Goal: Task Accomplishment & Management: Use online tool/utility

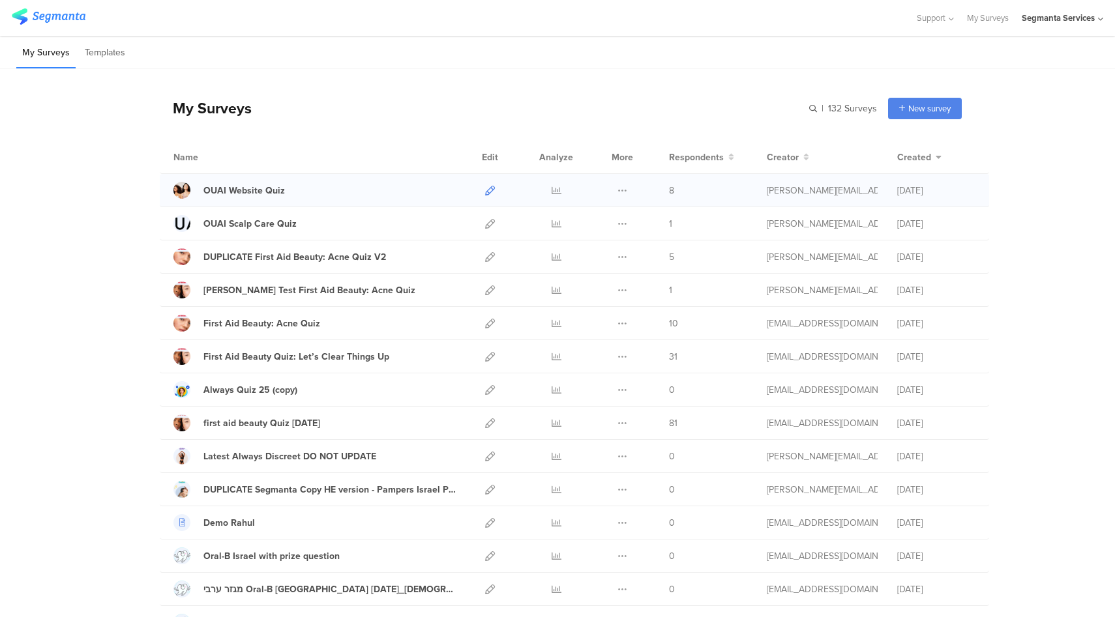
click at [488, 194] on icon at bounding box center [490, 191] width 10 height 10
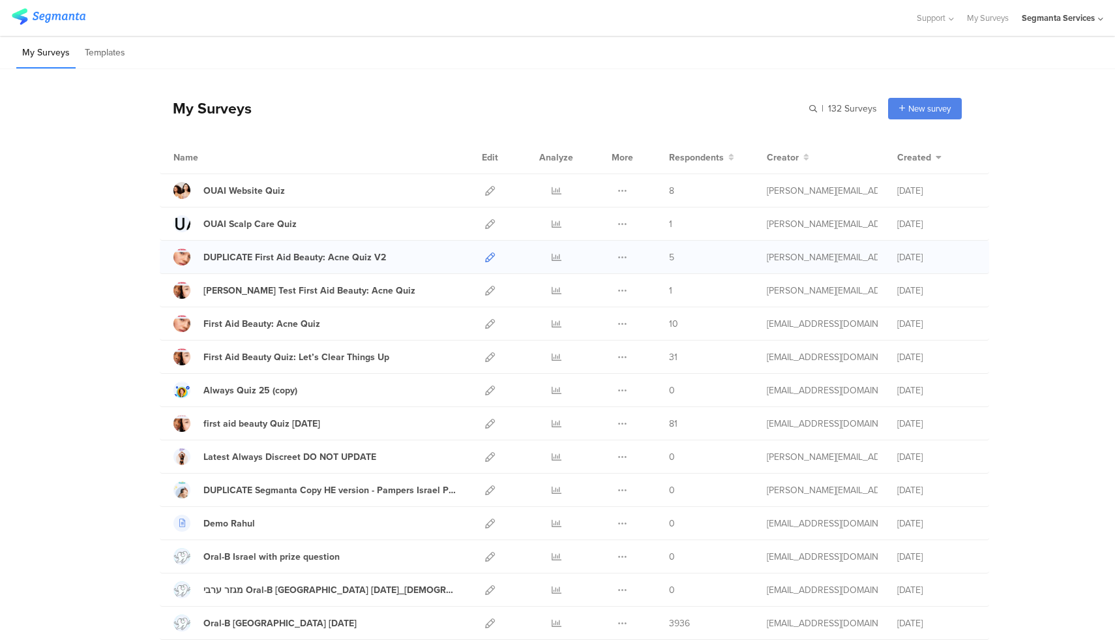
click at [488, 257] on icon at bounding box center [490, 257] width 10 height 10
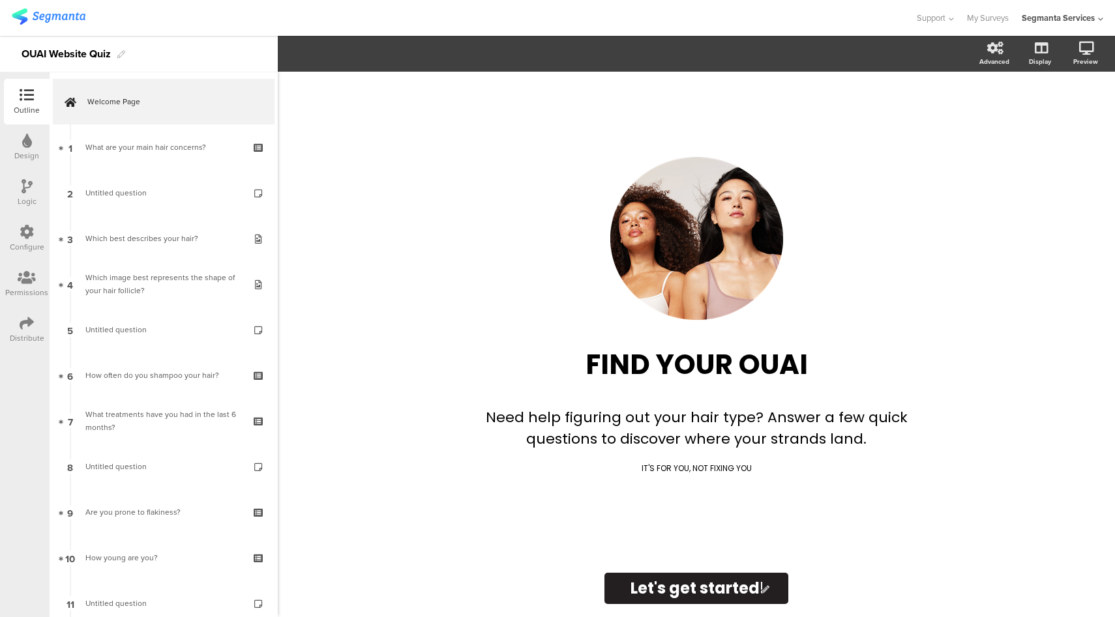
click at [18, 324] on div "Distribute" at bounding box center [27, 330] width 46 height 46
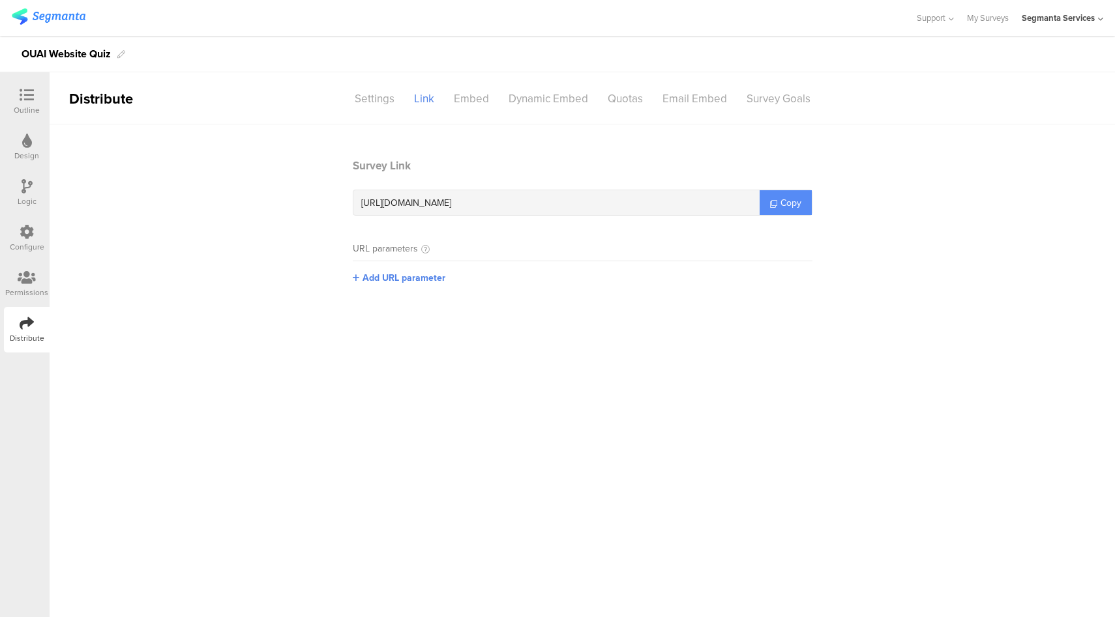
click at [784, 206] on span "Copy" at bounding box center [790, 203] width 21 height 14
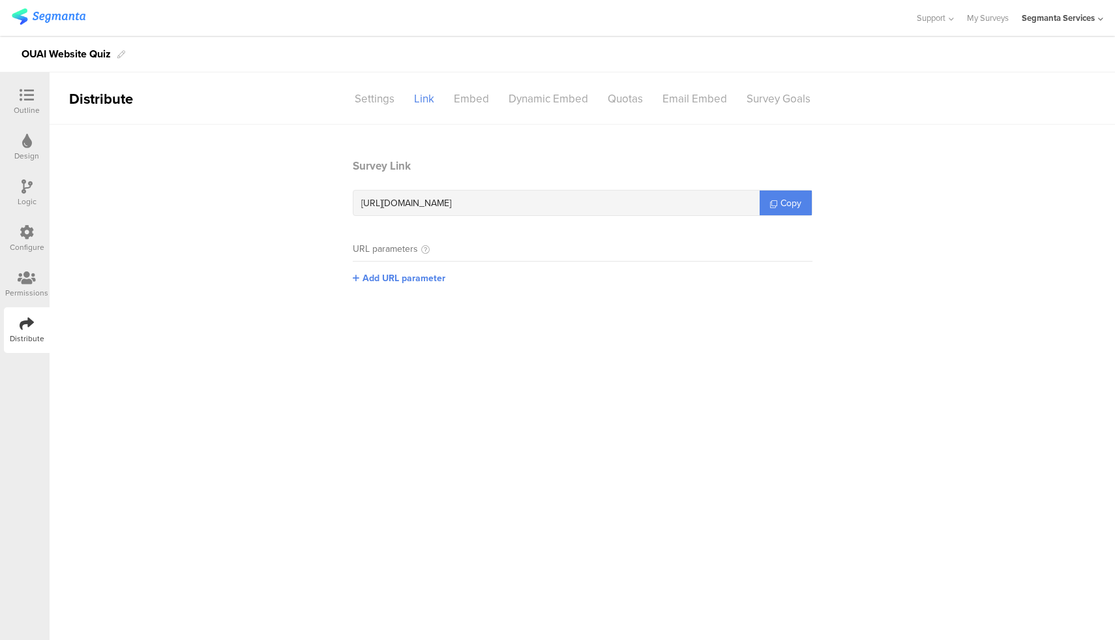
click at [34, 100] on div at bounding box center [27, 96] width 26 height 16
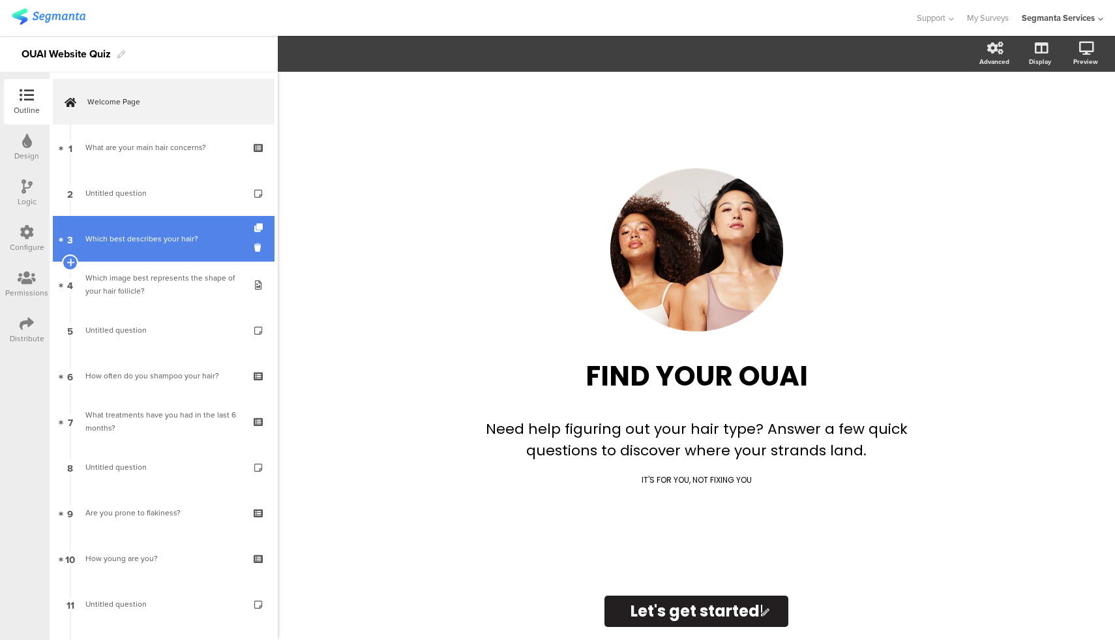
click at [151, 232] on div "Which best describes your hair?" at bounding box center [163, 238] width 156 height 13
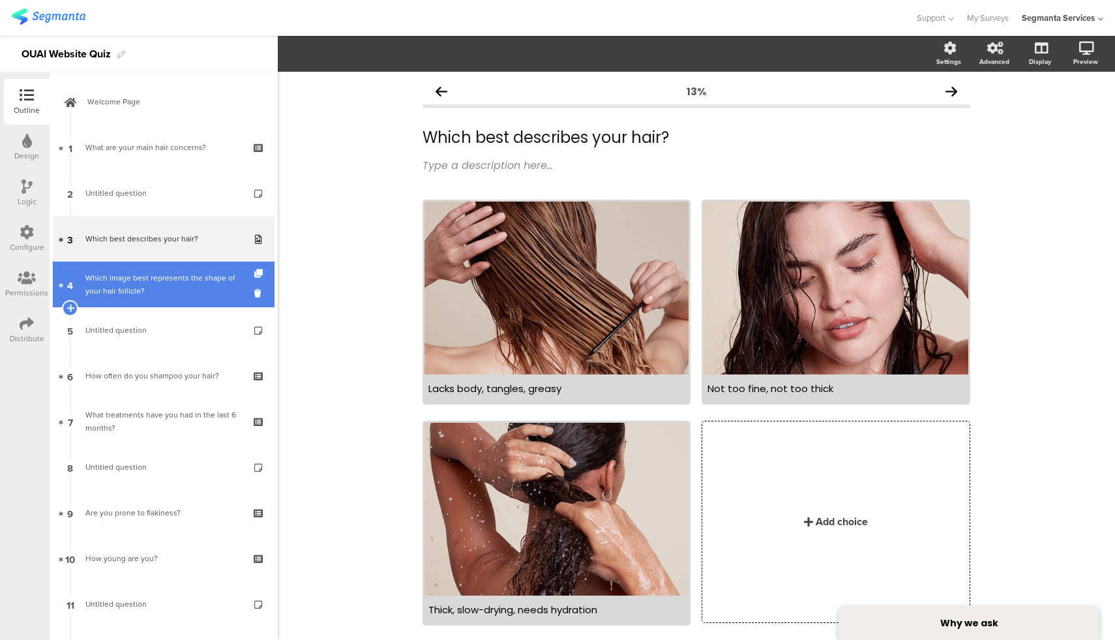
click at [156, 277] on div "Which image best represents the shape of your hair follicle?" at bounding box center [163, 284] width 156 height 26
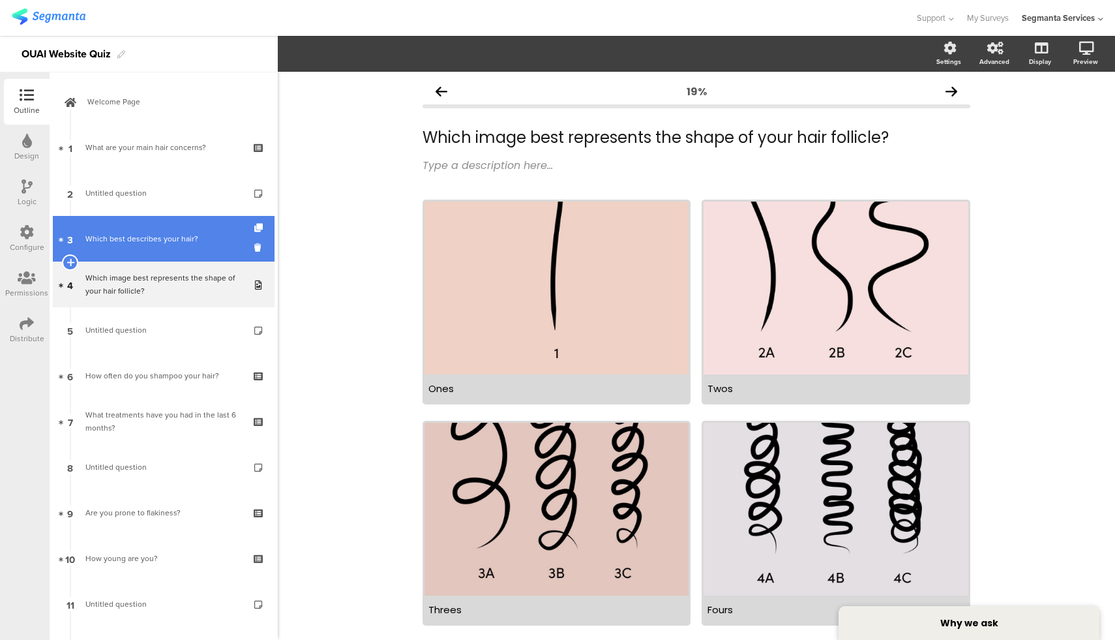
click at [164, 242] on div "Which best describes your hair?" at bounding box center [163, 238] width 156 height 13
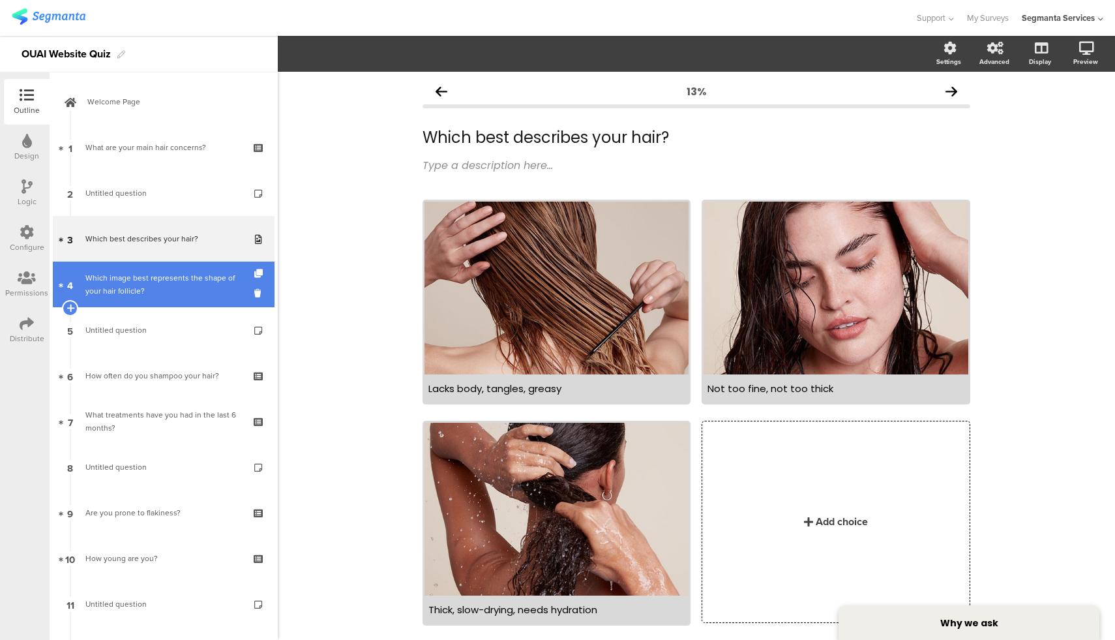
click at [159, 290] on div "Which image best represents the shape of your hair follicle?" at bounding box center [163, 284] width 156 height 26
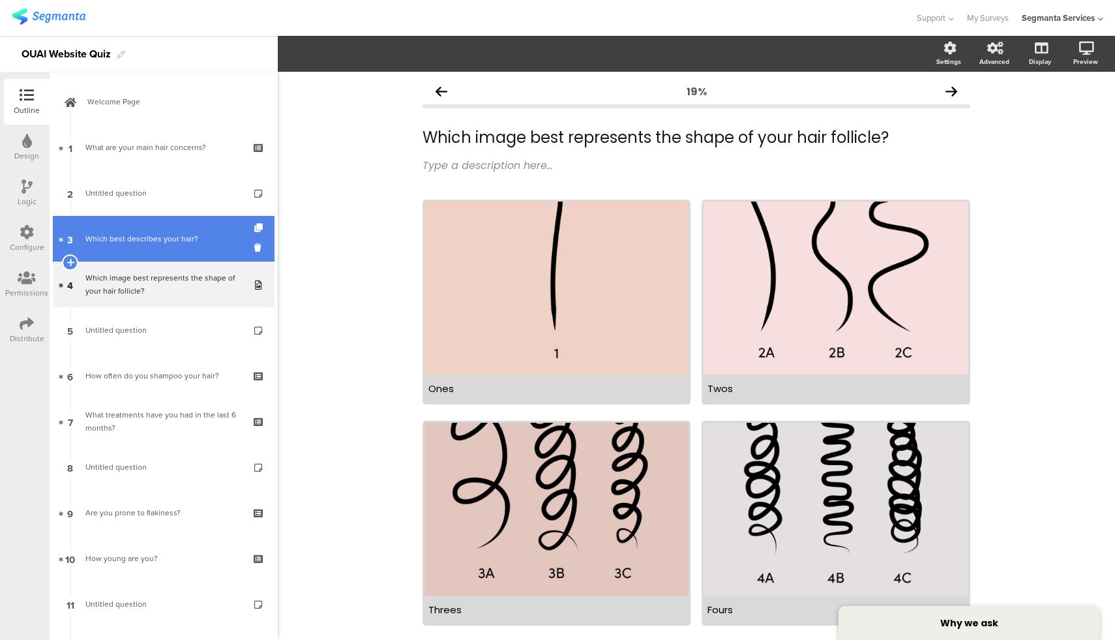
click at [169, 252] on link "3 Which best describes your hair?" at bounding box center [164, 239] width 222 height 46
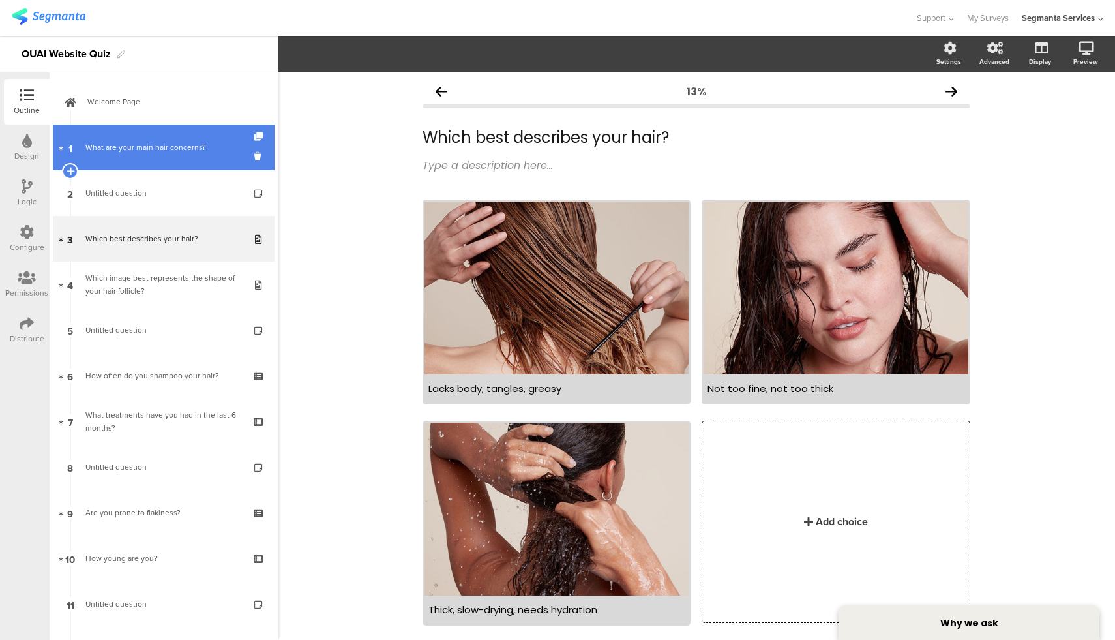
click at [165, 152] on div "What are your main hair concerns?" at bounding box center [163, 147] width 156 height 13
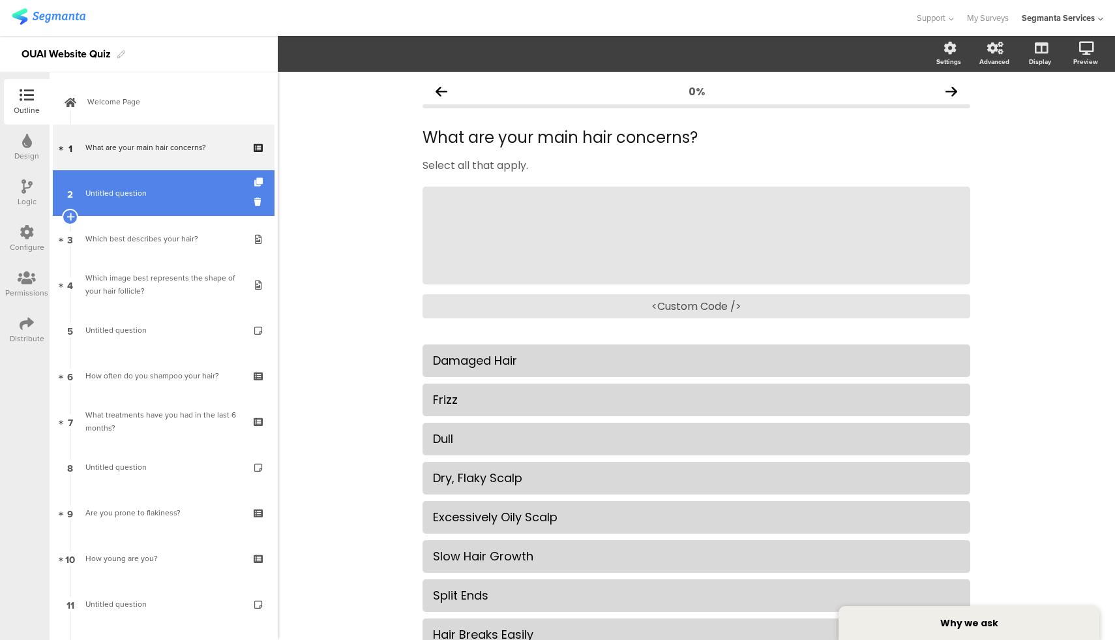
click at [161, 201] on link "2 Untitled question" at bounding box center [164, 193] width 222 height 46
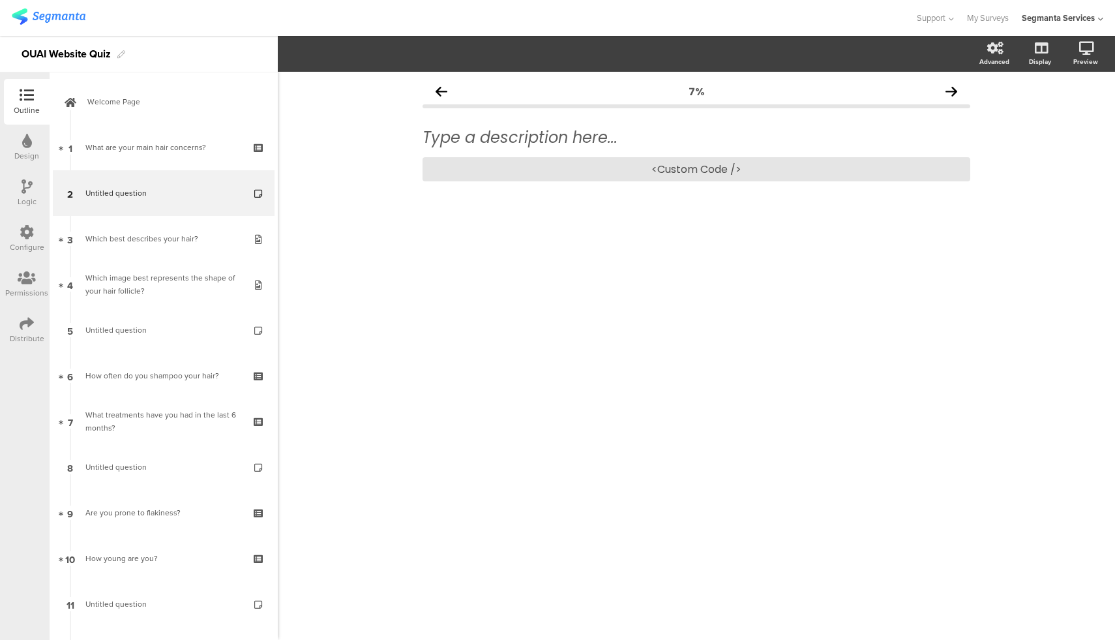
click at [29, 232] on icon at bounding box center [27, 232] width 14 height 14
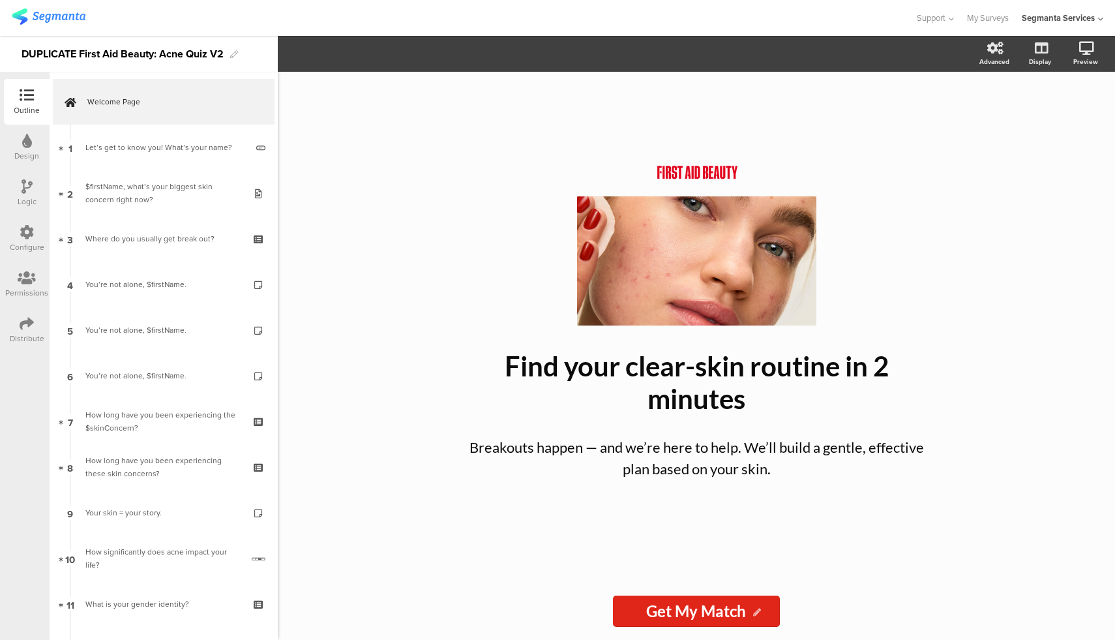
click at [26, 336] on div "Distribute" at bounding box center [27, 338] width 35 height 12
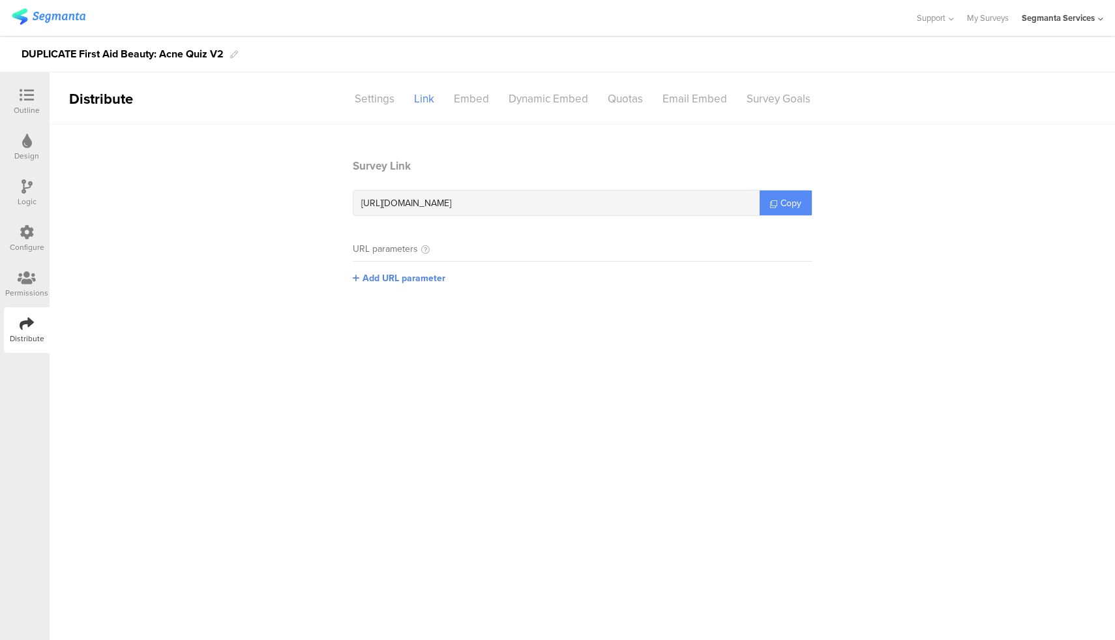
click at [799, 206] on span "Copy" at bounding box center [790, 203] width 21 height 14
click at [6, 103] on div "Outline" at bounding box center [27, 102] width 46 height 46
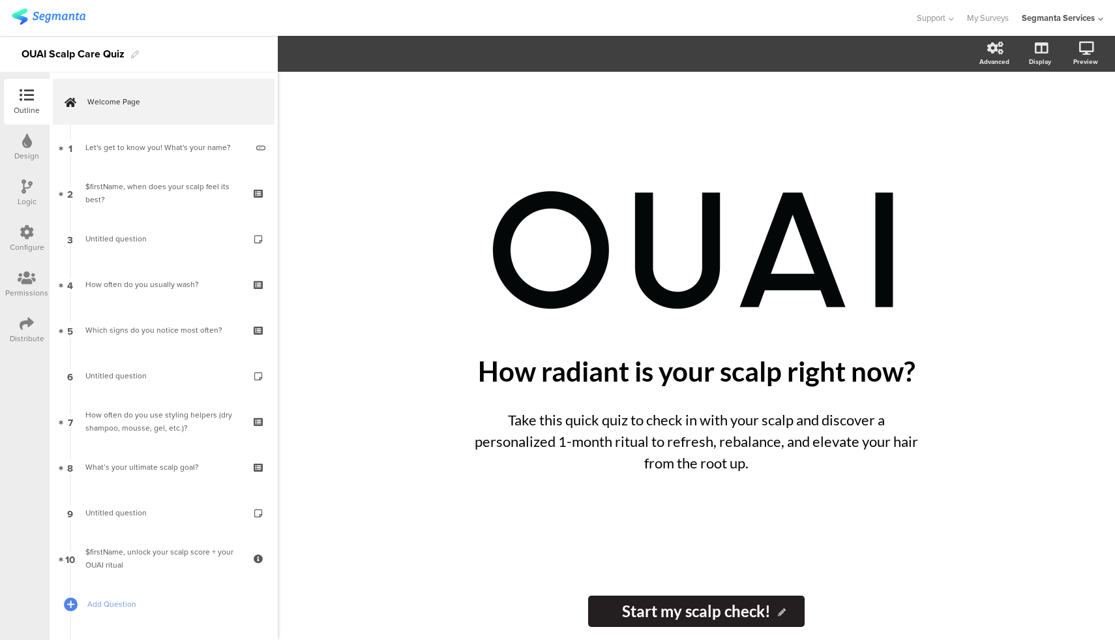
click at [20, 323] on icon at bounding box center [27, 323] width 14 height 14
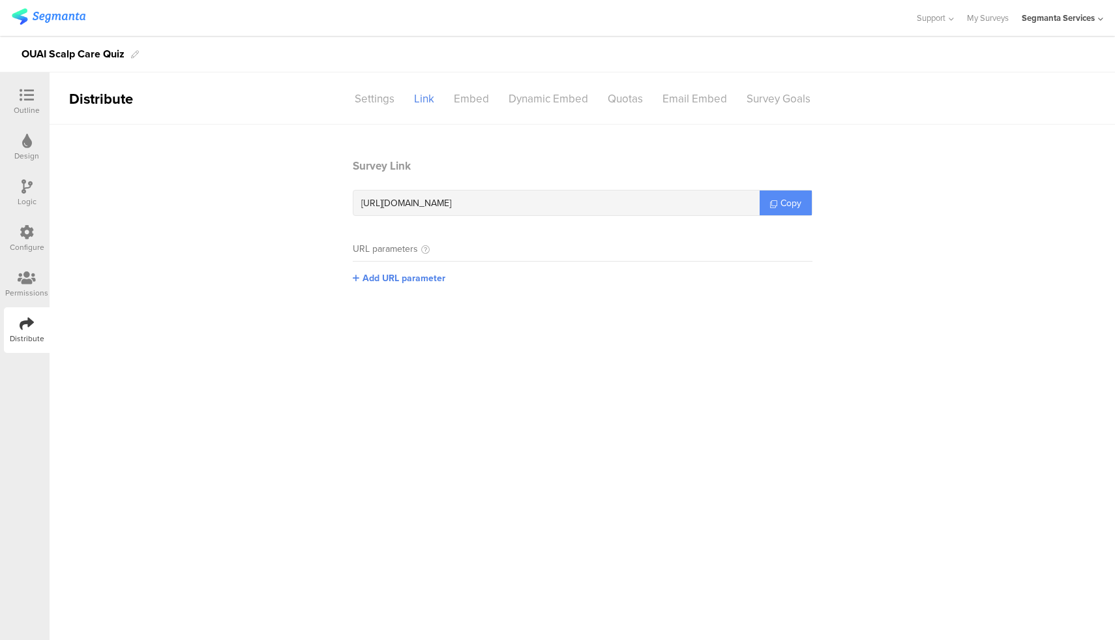
click at [772, 200] on icon at bounding box center [773, 203] width 7 height 7
click at [14, 100] on div "Outline" at bounding box center [27, 102] width 46 height 46
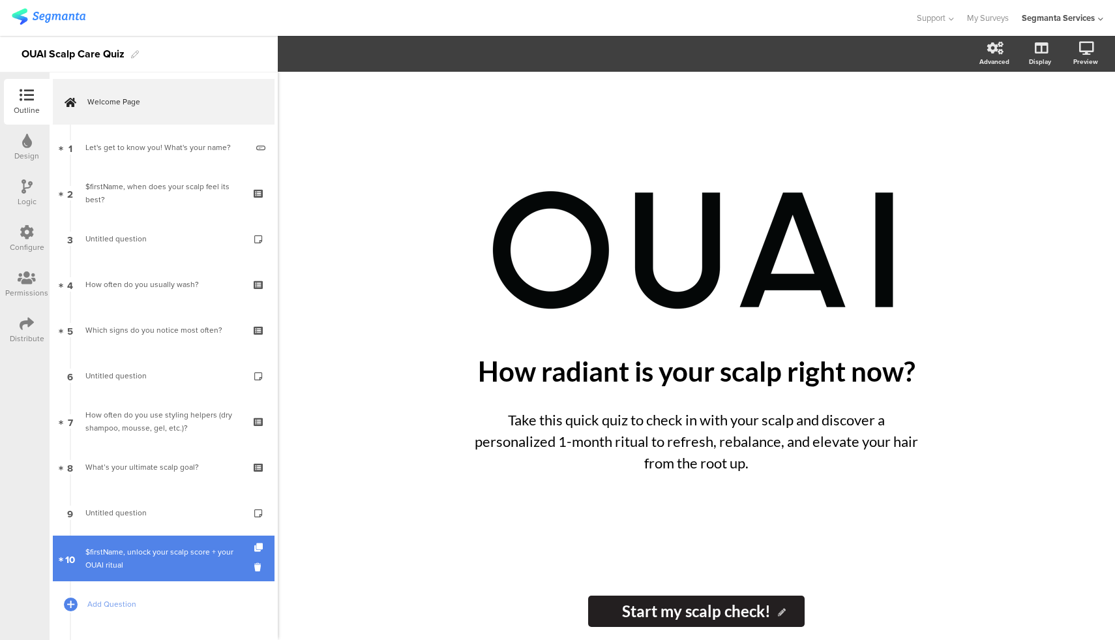
click at [162, 540] on link "10 $firstName, unlock your scalp score + your OUAI ritual" at bounding box center [164, 558] width 222 height 46
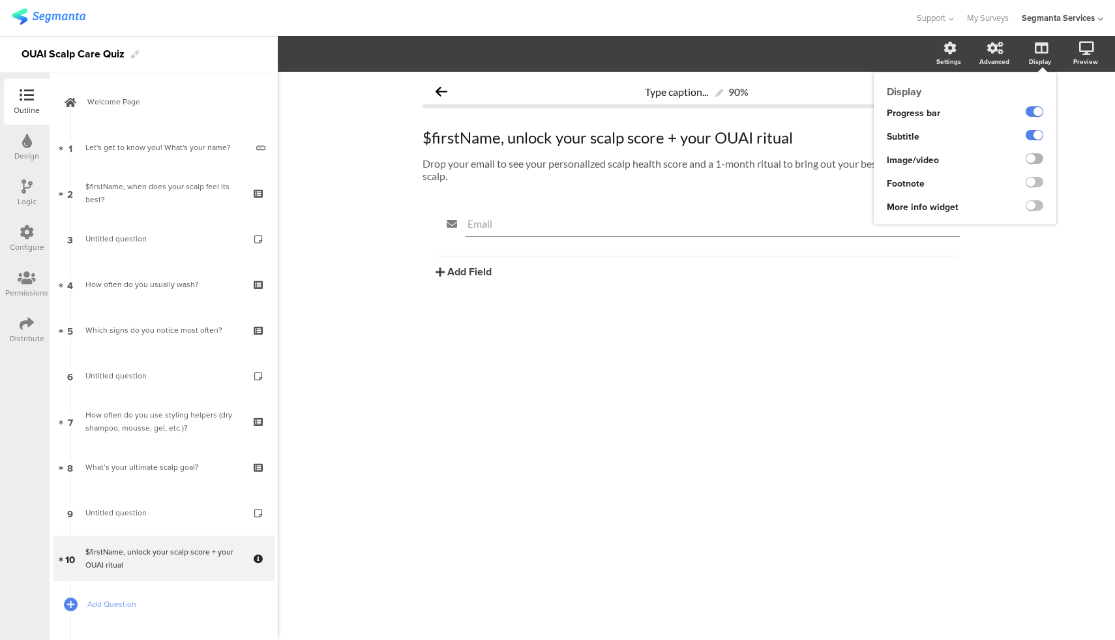
click at [1031, 160] on label at bounding box center [1034, 158] width 18 height 10
click at [0, 0] on input "checkbox" at bounding box center [0, 0] width 0 height 0
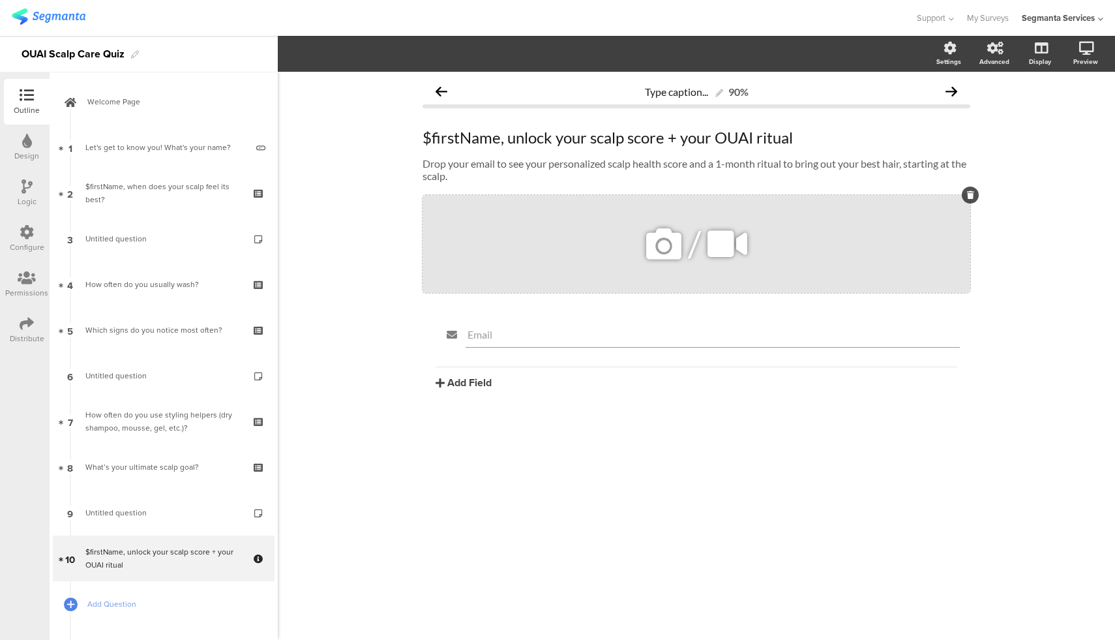
click at [666, 233] on icon at bounding box center [663, 244] width 44 height 44
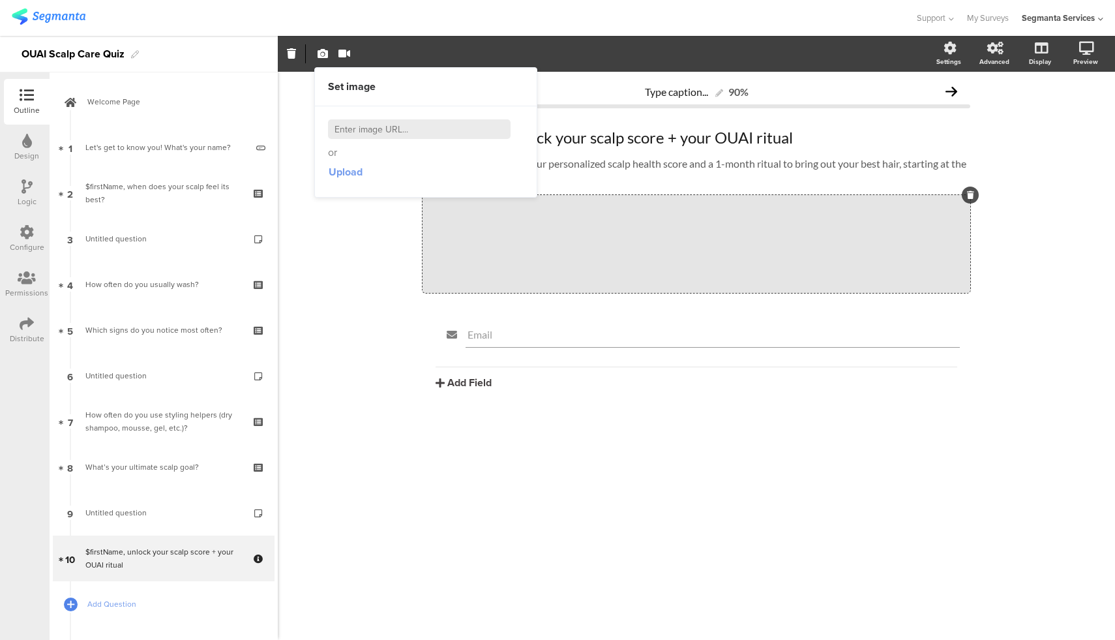
click at [354, 172] on span "Upload" at bounding box center [346, 171] width 34 height 15
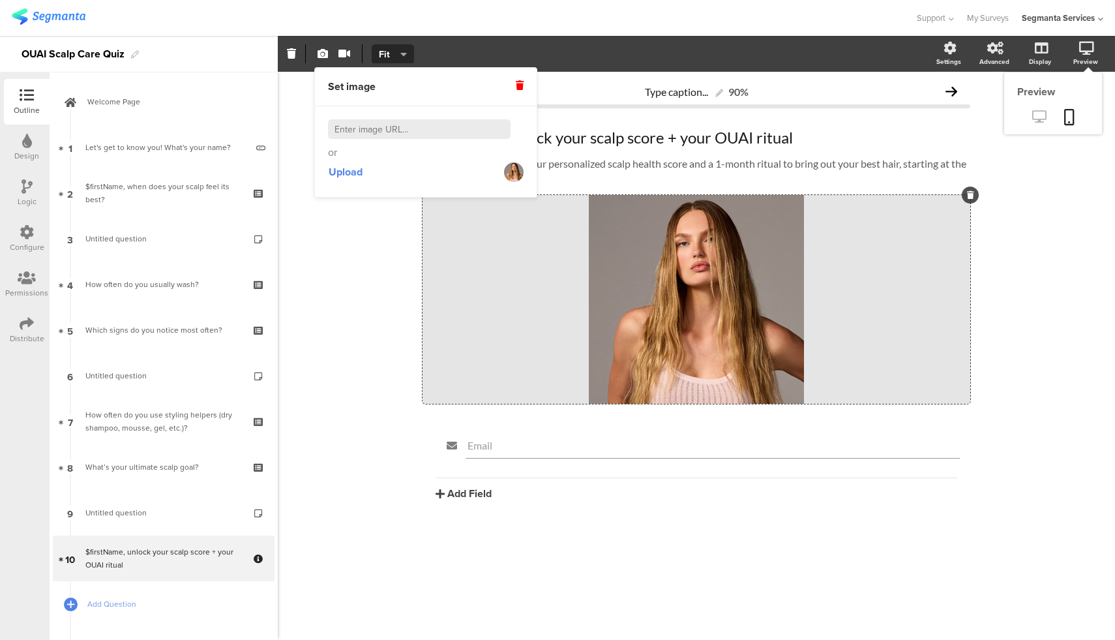
click at [1037, 125] on link at bounding box center [1039, 118] width 32 height 22
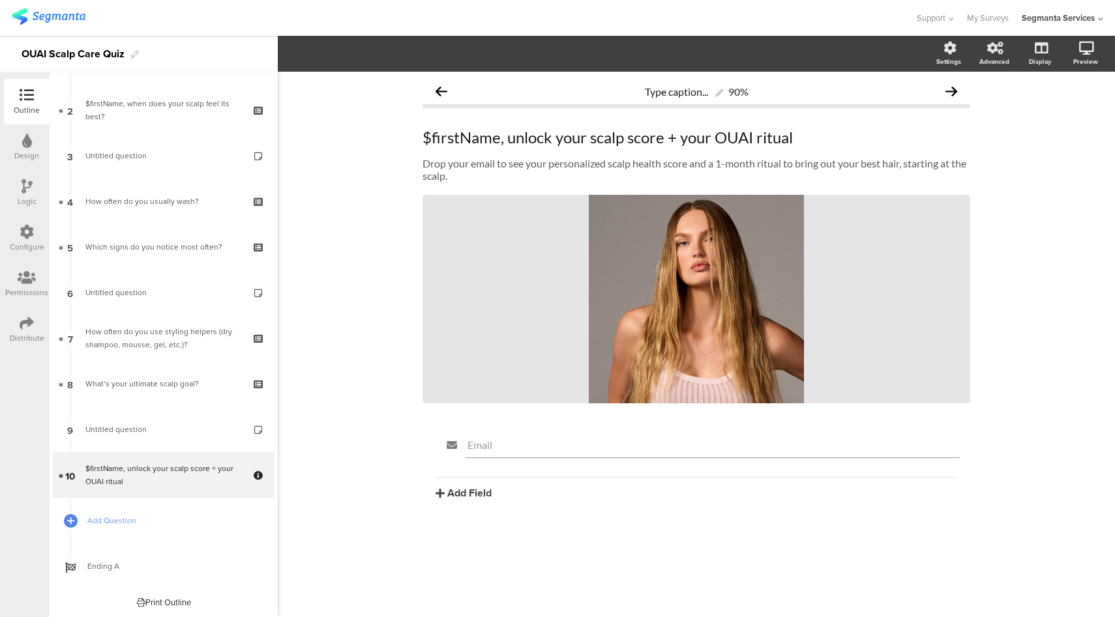
scroll to position [84, 0]
click at [699, 134] on div "$firstName, unlock your scalp score + your OUAI ritual $firstName, unlock your …" at bounding box center [696, 138] width 554 height 26
click at [699, 134] on p "$firstName, unlock your scalp score + your OUAI ritual" at bounding box center [696, 138] width 548 height 20
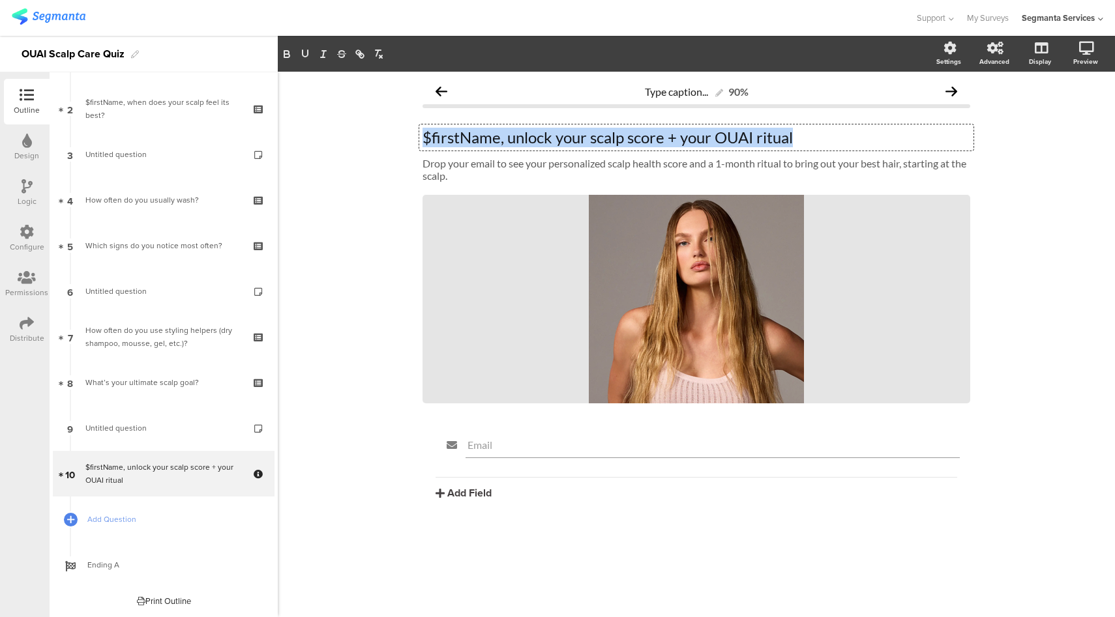
click at [699, 134] on p "$firstName, unlock your scalp score + your OUAI ritual" at bounding box center [696, 138] width 548 height 20
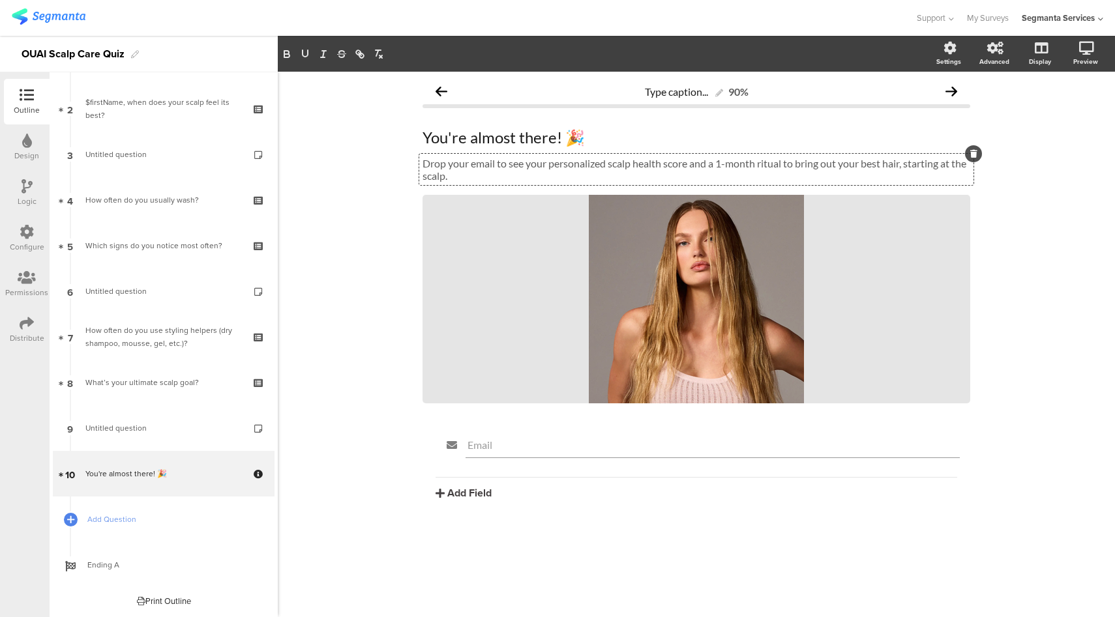
click at [616, 169] on div "Drop your email to see your personalized scalp health score and a 1-month ritua…" at bounding box center [696, 169] width 554 height 31
click at [616, 169] on p "Drop your email to see your personalized scalp health score and a 1-month ritua…" at bounding box center [696, 169] width 548 height 25
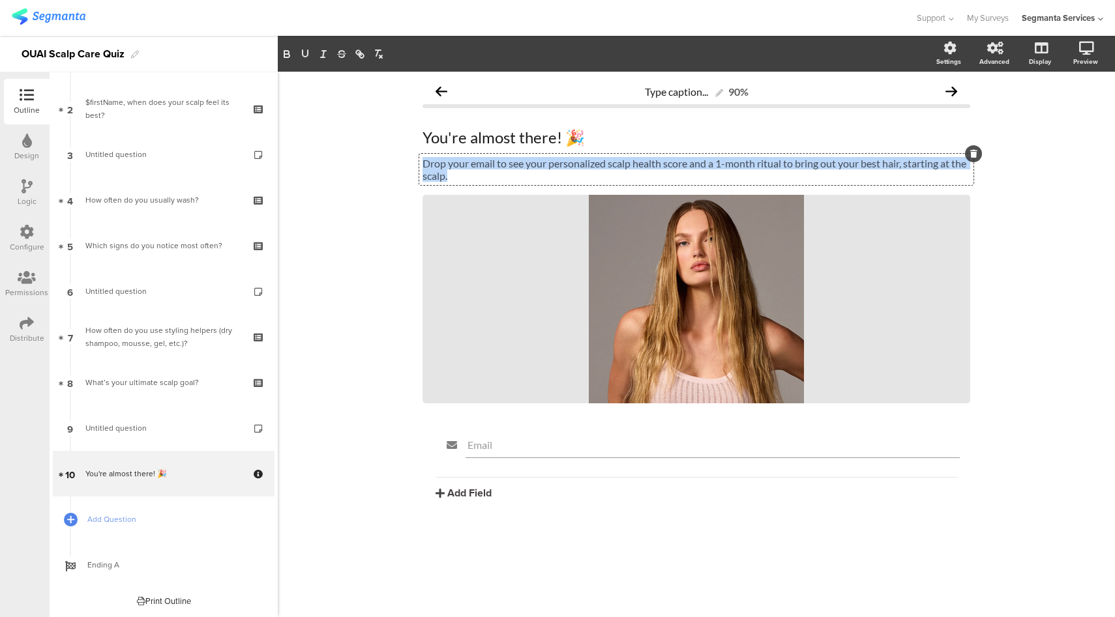
click at [616, 169] on p "Drop your email to see your personalized scalp health score and a 1-month ritua…" at bounding box center [696, 169] width 548 height 25
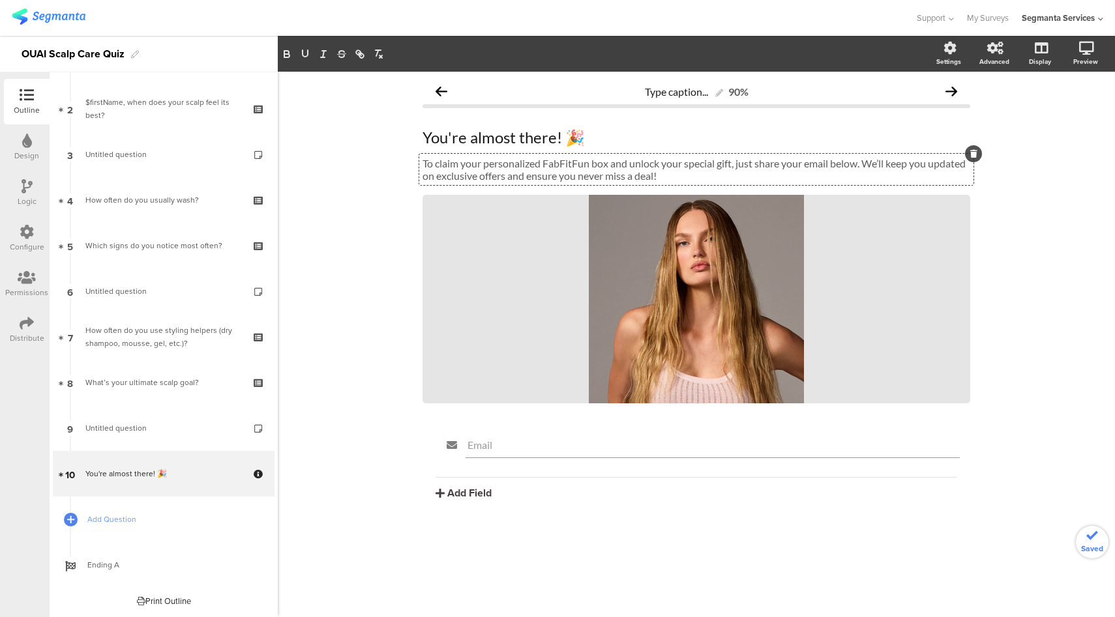
click at [561, 164] on p "To claim your personalized FabFitFun box and unlock your special gift, just sha…" at bounding box center [696, 169] width 548 height 25
click at [653, 163] on p "To claim your personalized hair care routine box and unlock your special gift, …" at bounding box center [696, 169] width 548 height 25
click at [661, 304] on icon at bounding box center [663, 299] width 44 height 44
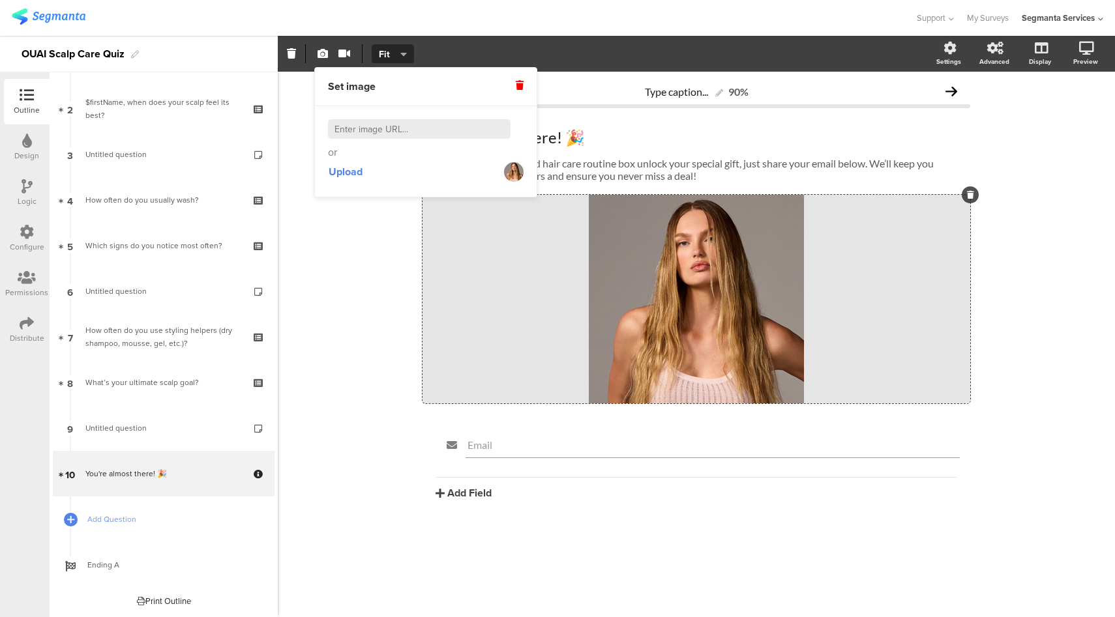
click at [415, 127] on input at bounding box center [419, 129] width 183 height 20
paste input "https://theouai.com/cdn/shop/files/Brand_Campaign_Image_Replacement_About_Us_He…"
type input "https://theouai.com/cdn/shop/files/Brand_Campaign_Image_Replacement_About_Us_He…"
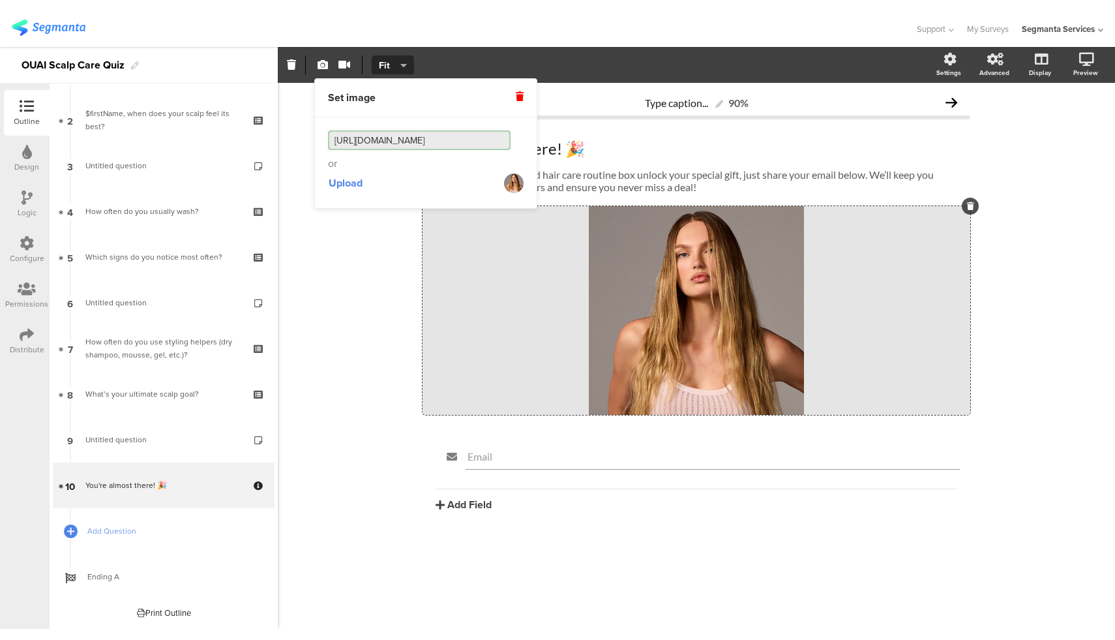
scroll to position [0, 581]
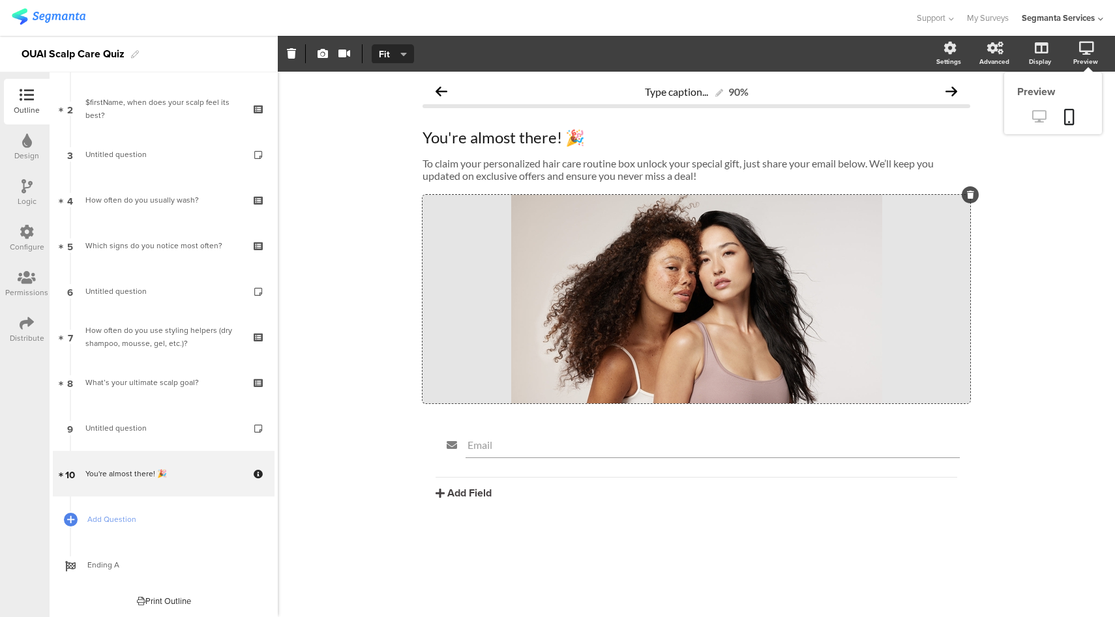
click at [1036, 121] on icon at bounding box center [1039, 116] width 14 height 12
click at [577, 310] on div "/" at bounding box center [696, 299] width 548 height 209
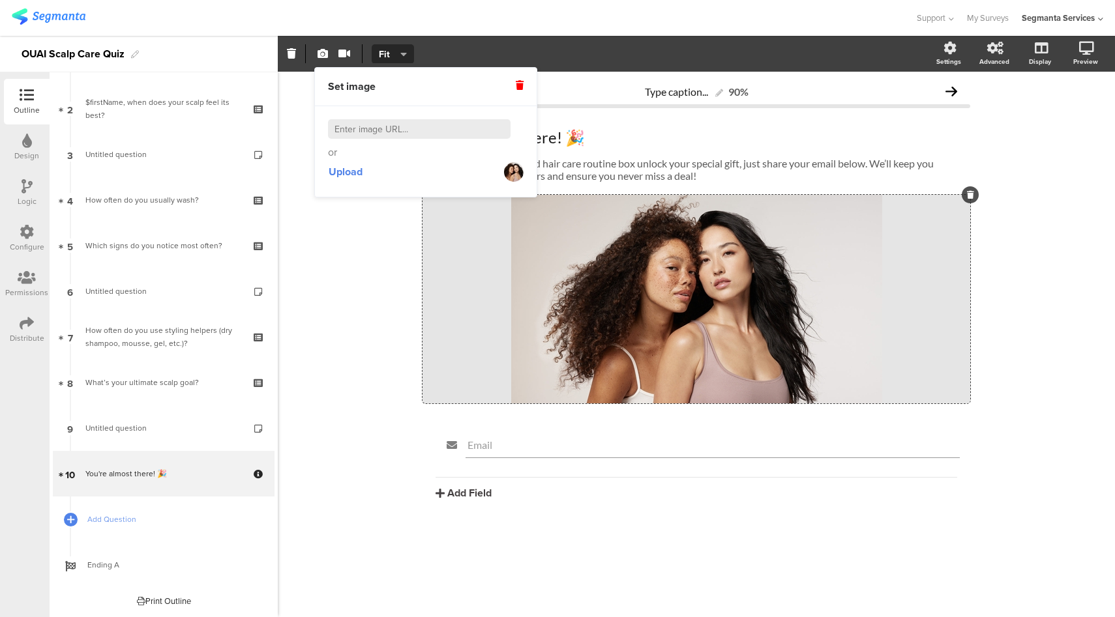
click at [517, 170] on img at bounding box center [514, 172] width 20 height 20
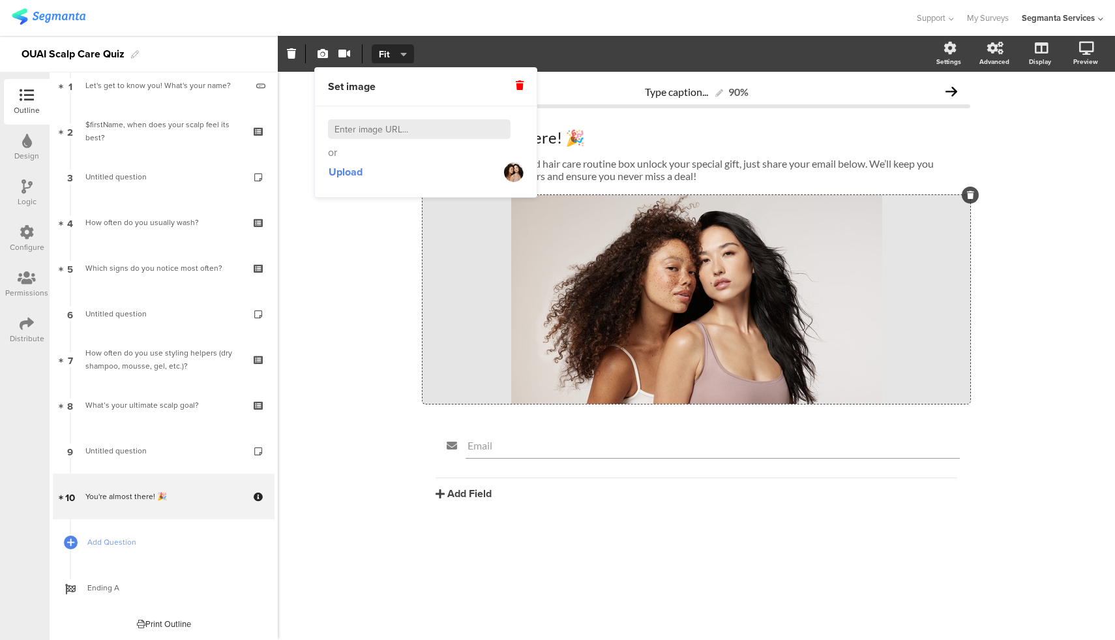
scroll to position [62, 0]
